Goal: Feedback & Contribution: Leave review/rating

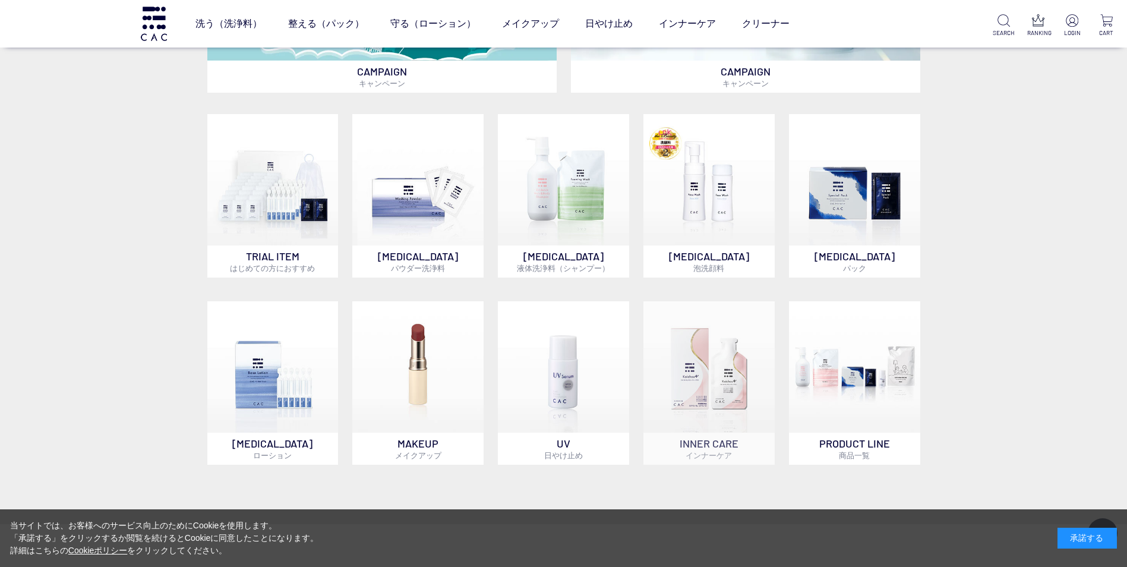
scroll to position [772, 0]
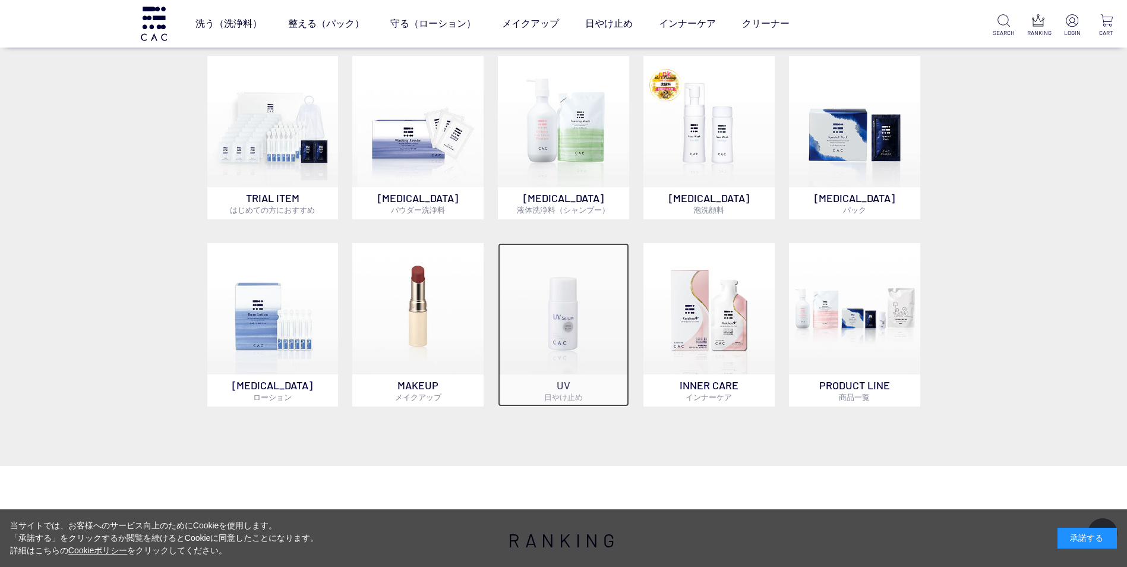
click at [573, 359] on img at bounding box center [563, 308] width 131 height 131
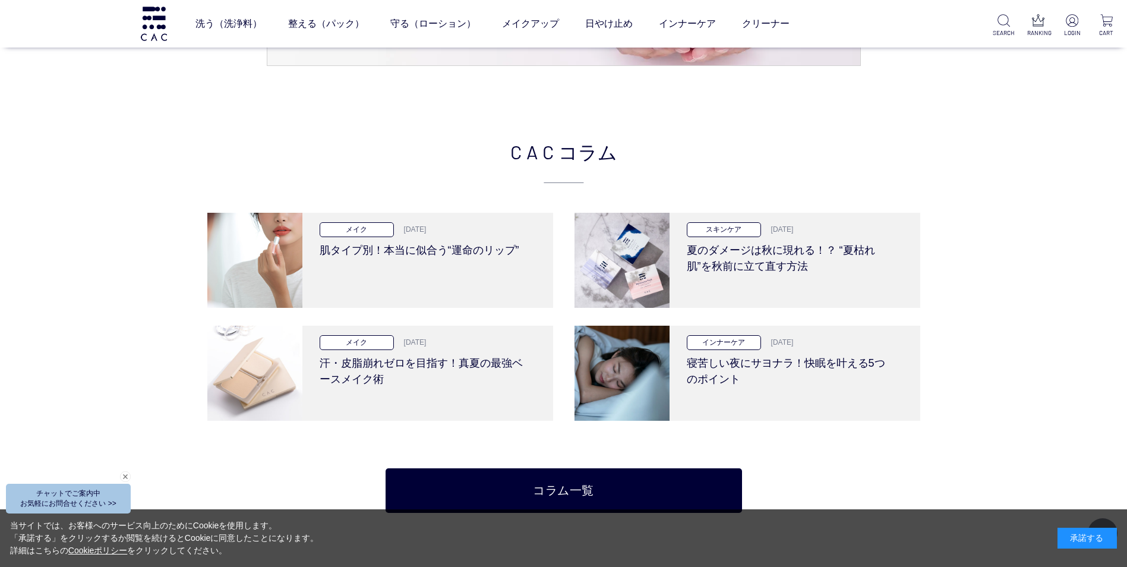
scroll to position [2376, 0]
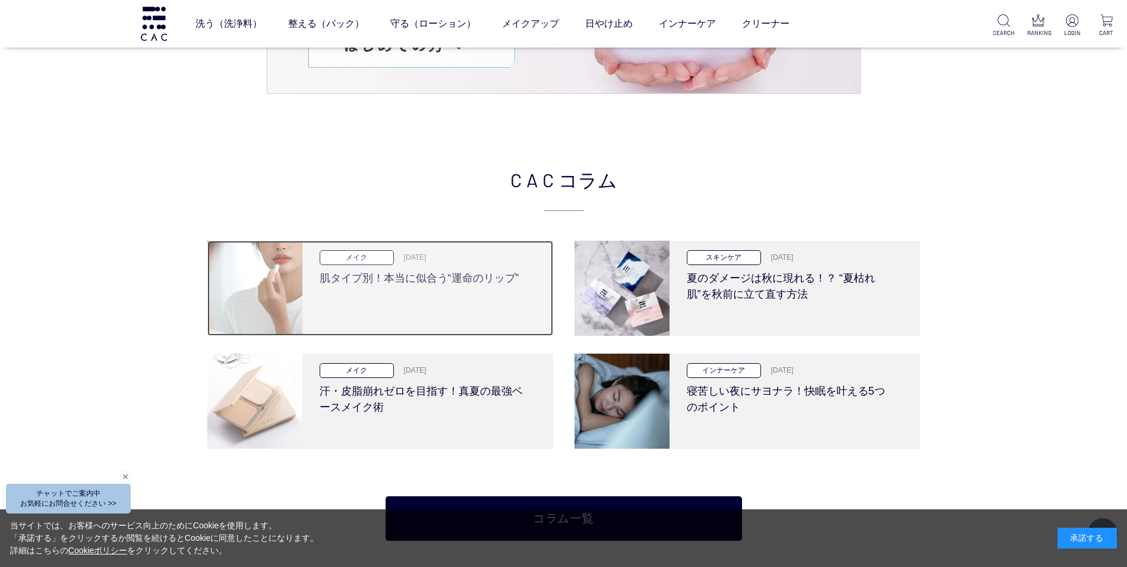
click at [453, 278] on h3 "肌タイプ別！本当に似合う“運命のリップ”" at bounding box center [423, 275] width 207 height 21
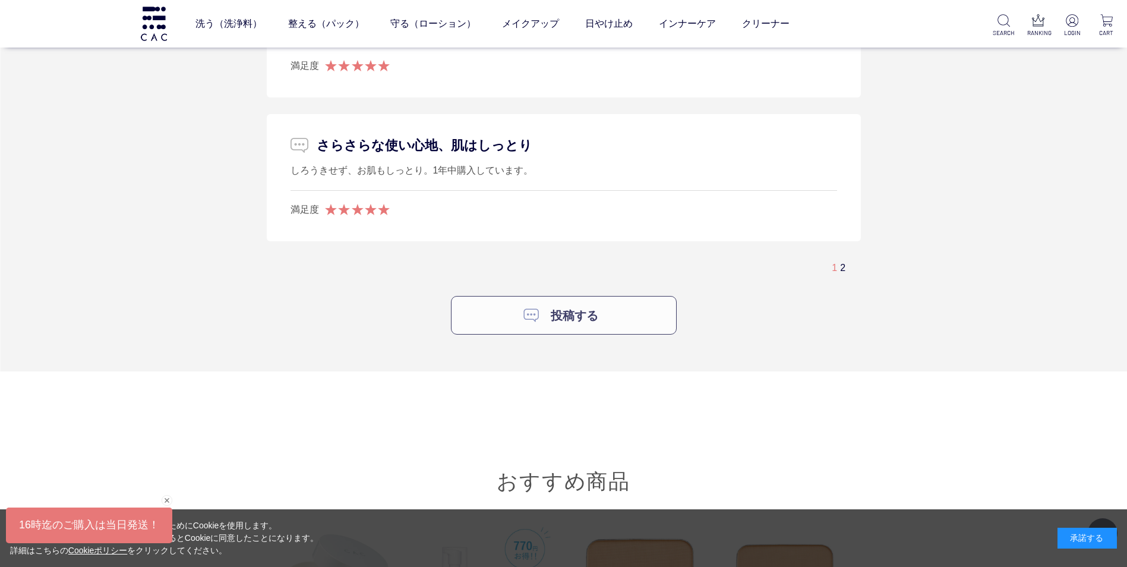
scroll to position [3148, 0]
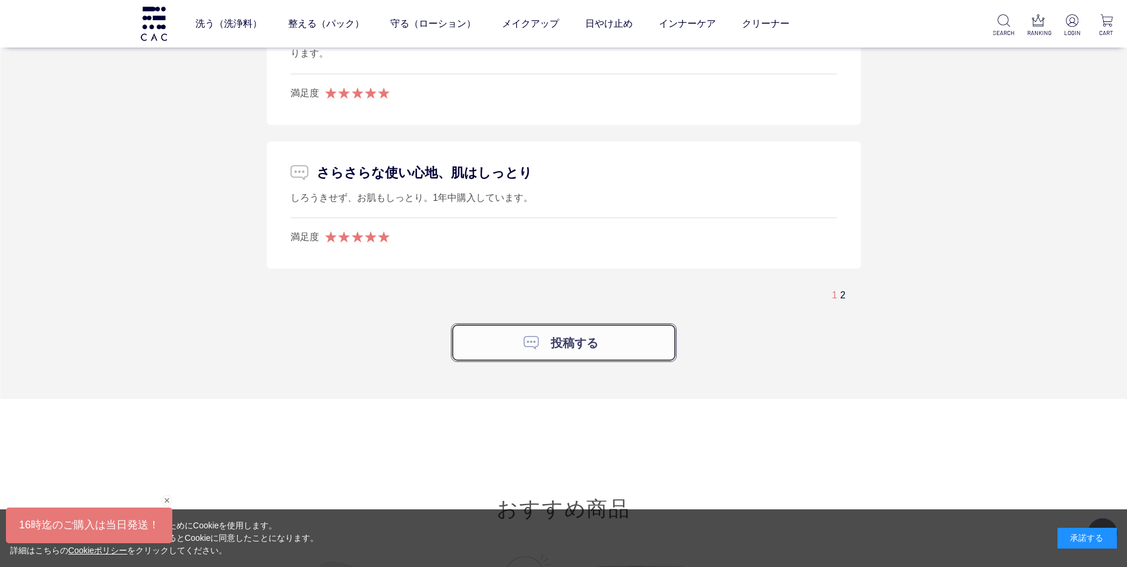
click at [536, 340] on link "投稿する" at bounding box center [564, 342] width 226 height 39
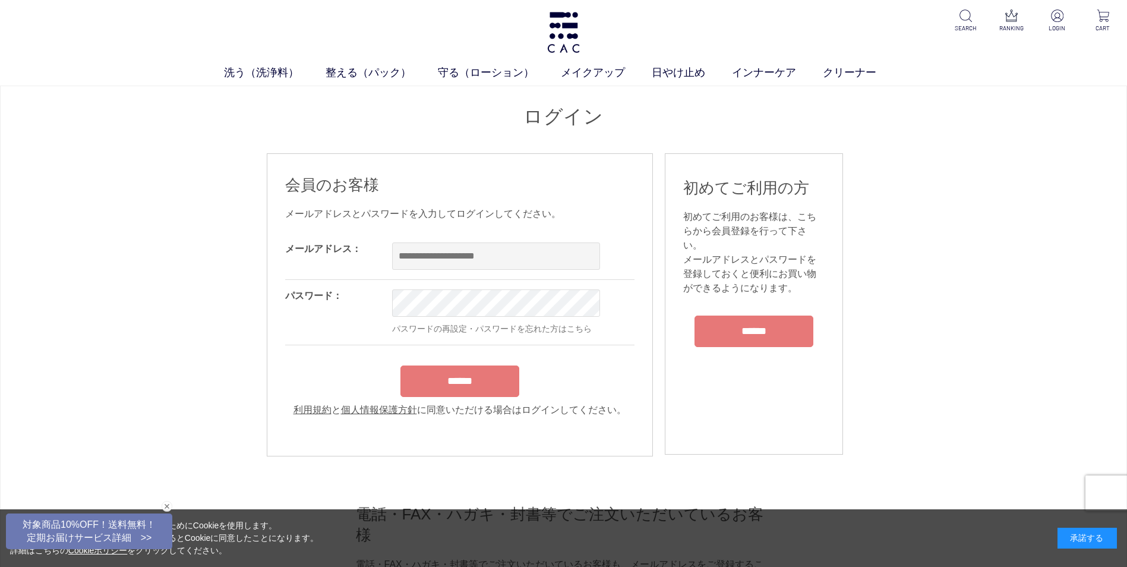
click at [135, 212] on div "ログイン 会員のお客様 メールアドレスとパスワードを入力してログインしてください。 メールアドレス： OK パスワード： OK パスワードの再設定・パスワード…" at bounding box center [563, 448] width 1127 height 724
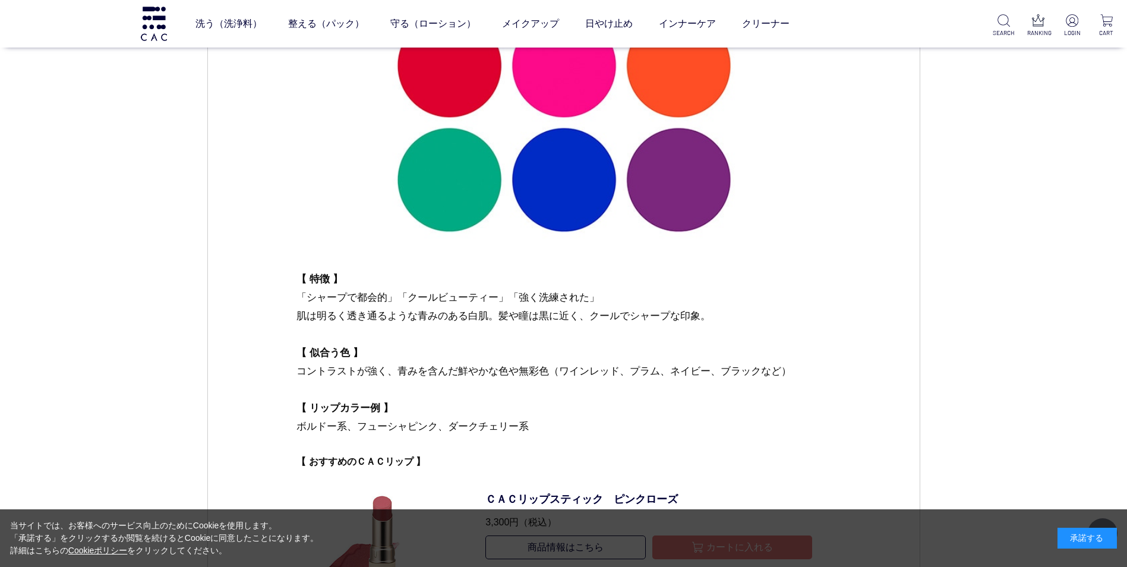
scroll to position [4870, 0]
